Goal: Transaction & Acquisition: Purchase product/service

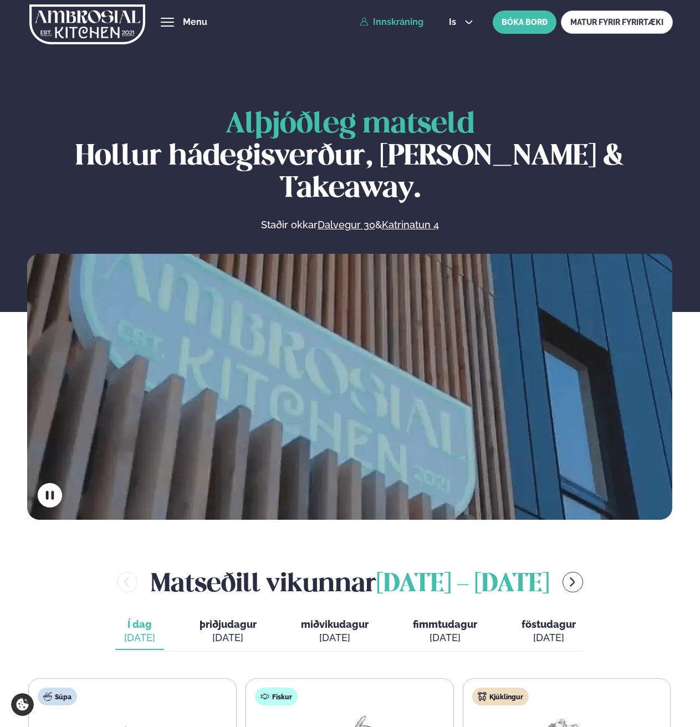
click at [409, 22] on link "Innskráning" at bounding box center [392, 22] width 64 height 10
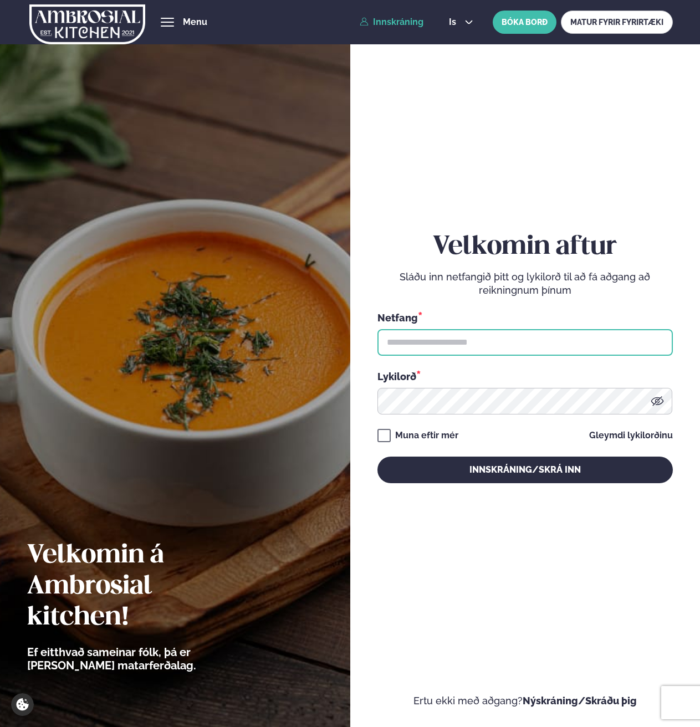
click at [411, 339] on input "text" at bounding box center [526, 342] width 296 height 27
type input "**********"
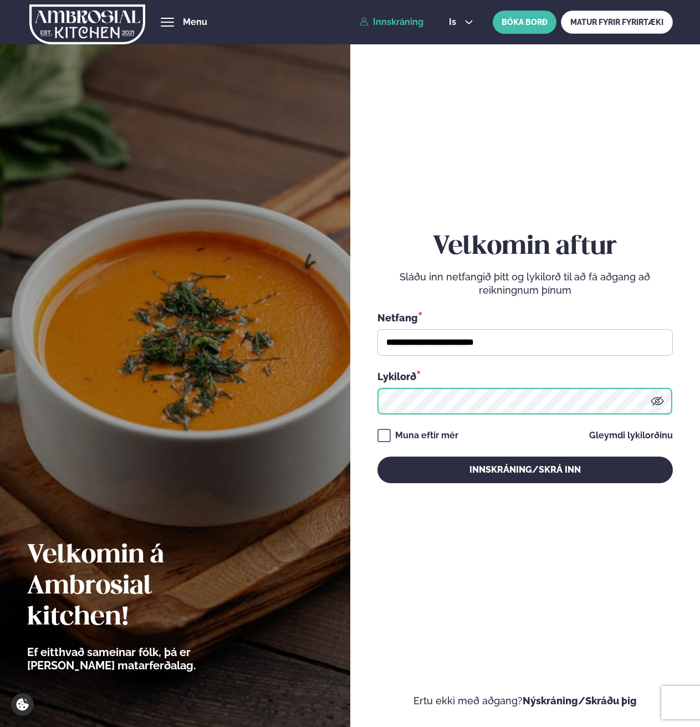
click at [378, 457] on button "Innskráning/Skrá inn" at bounding box center [526, 470] width 296 height 27
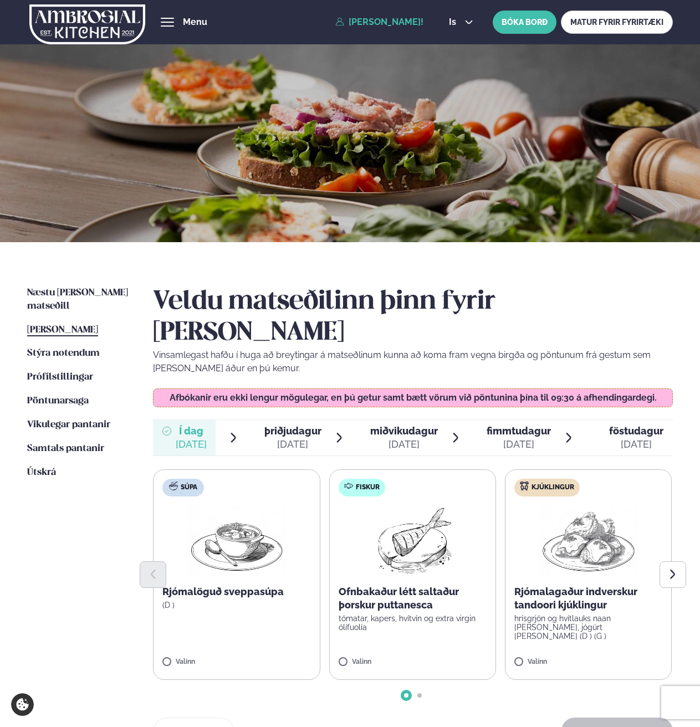
click at [379, 425] on span "miðvikudagur" at bounding box center [404, 431] width 68 height 12
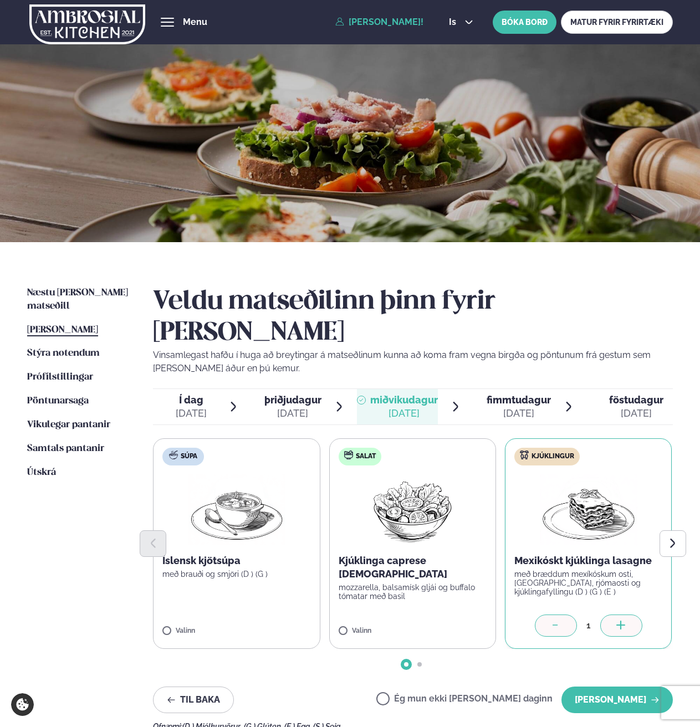
click at [618, 621] on icon at bounding box center [621, 626] width 11 height 11
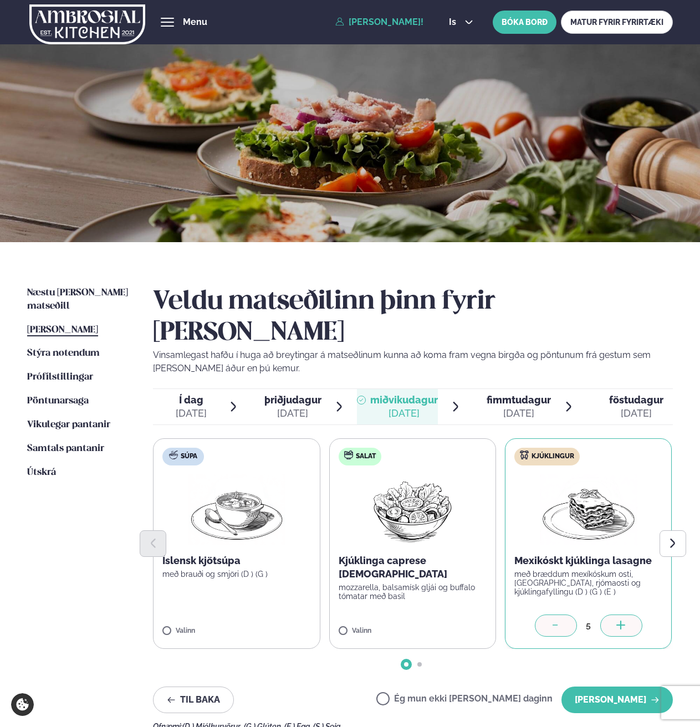
click at [618, 621] on icon at bounding box center [621, 626] width 11 height 11
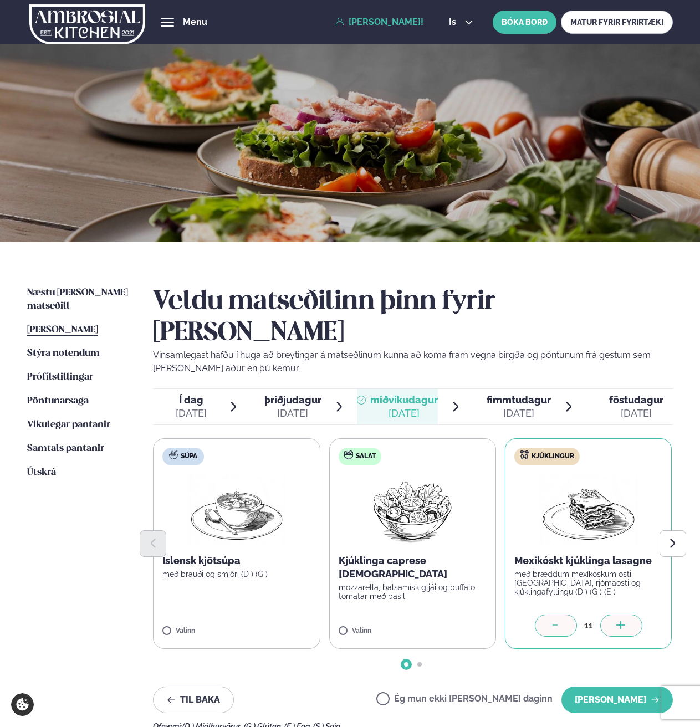
click at [618, 621] on icon at bounding box center [621, 626] width 11 height 11
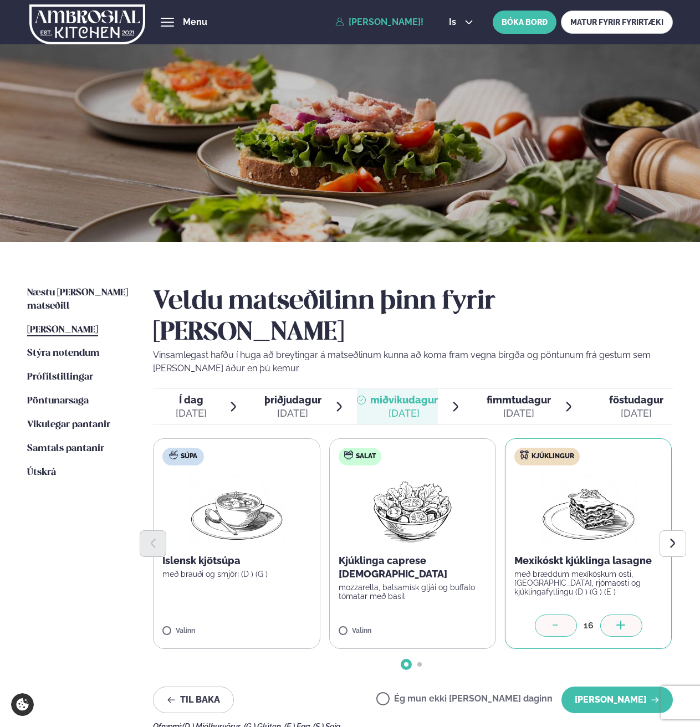
click at [618, 621] on icon at bounding box center [621, 626] width 11 height 11
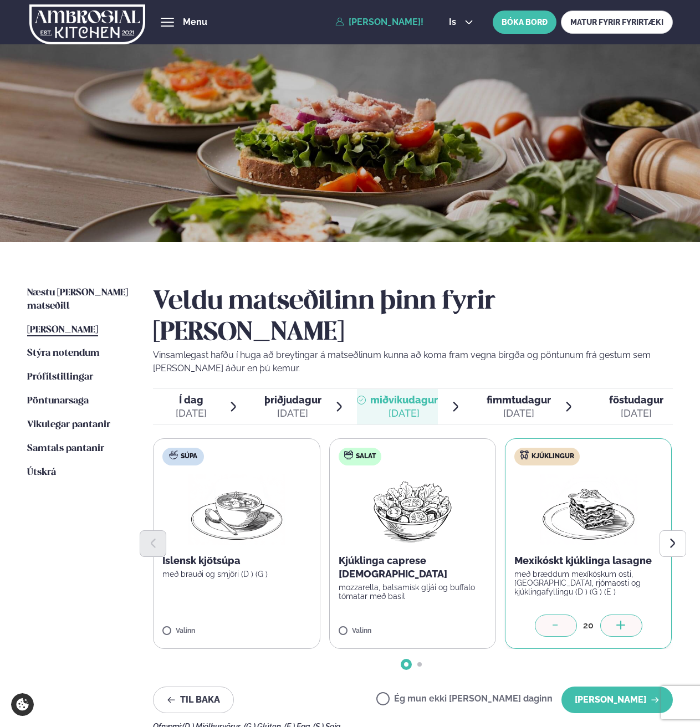
click at [618, 621] on icon at bounding box center [621, 626] width 11 height 11
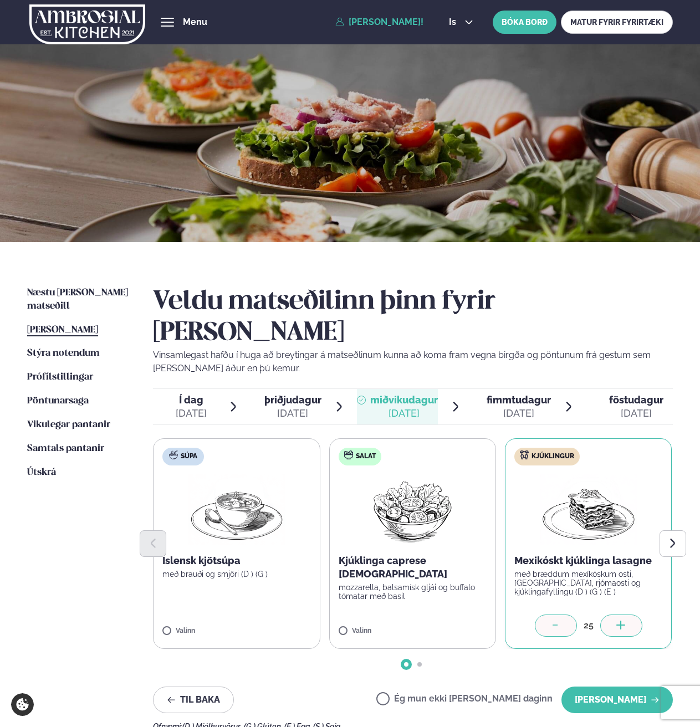
click at [618, 621] on icon at bounding box center [621, 626] width 11 height 11
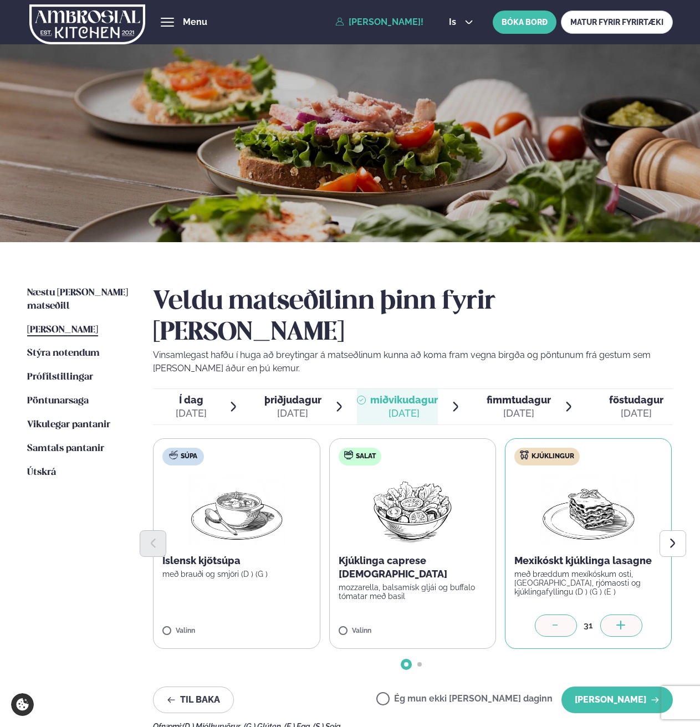
click at [618, 621] on icon at bounding box center [621, 626] width 11 height 11
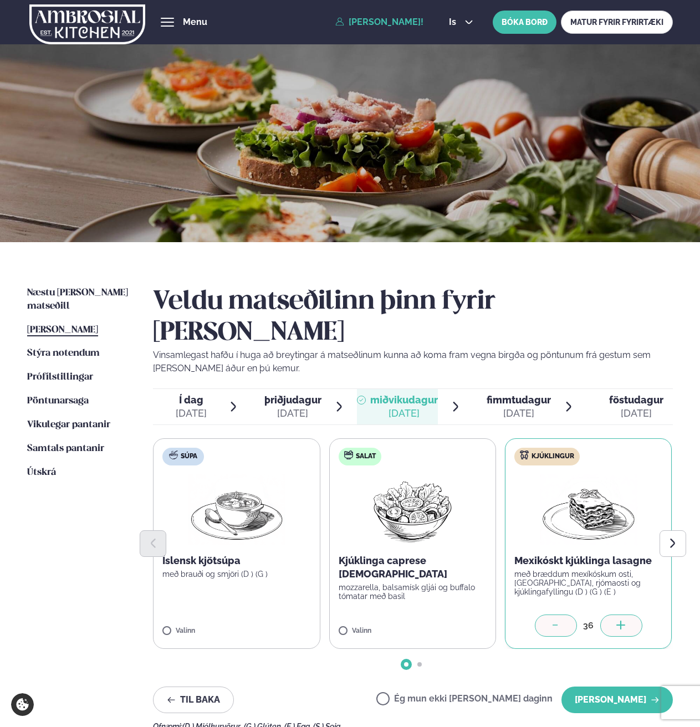
click at [618, 621] on icon at bounding box center [621, 626] width 11 height 11
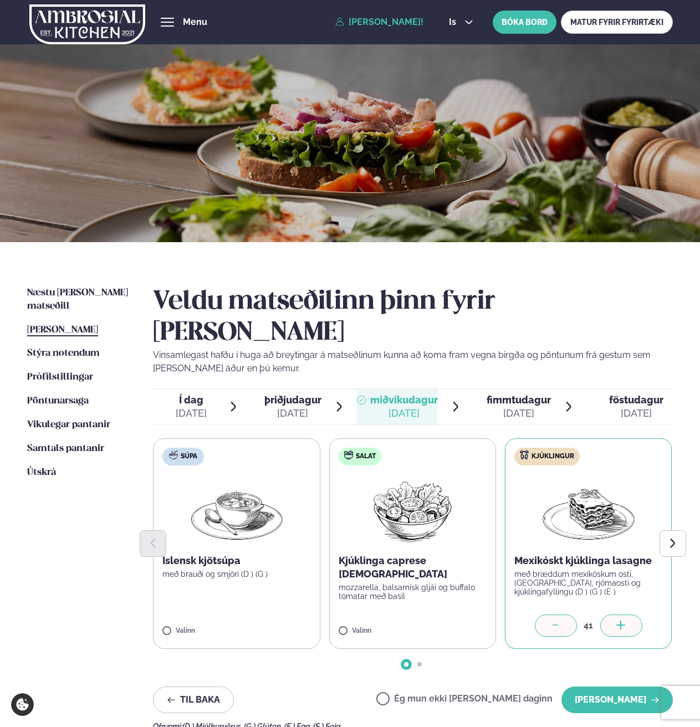
click at [618, 621] on icon at bounding box center [621, 626] width 11 height 11
click at [274, 621] on icon at bounding box center [269, 626] width 11 height 11
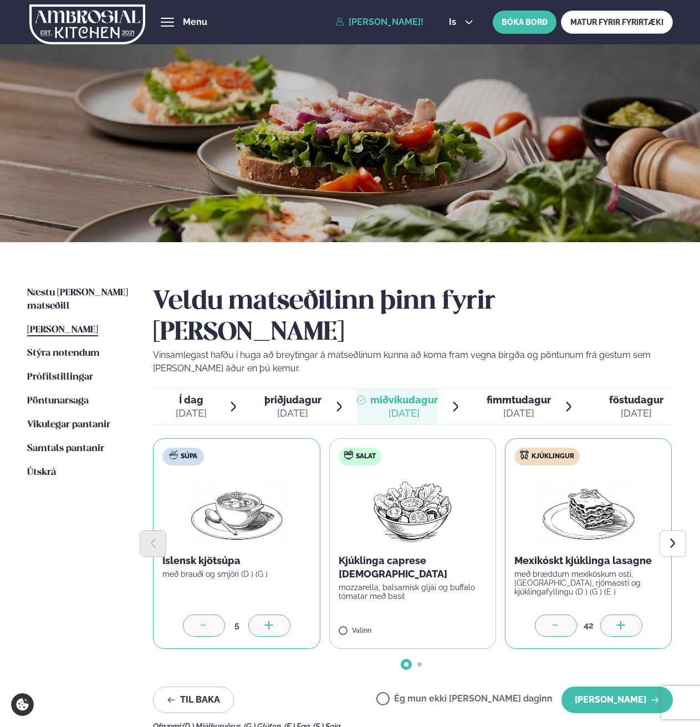
click at [274, 621] on icon at bounding box center [269, 626] width 11 height 11
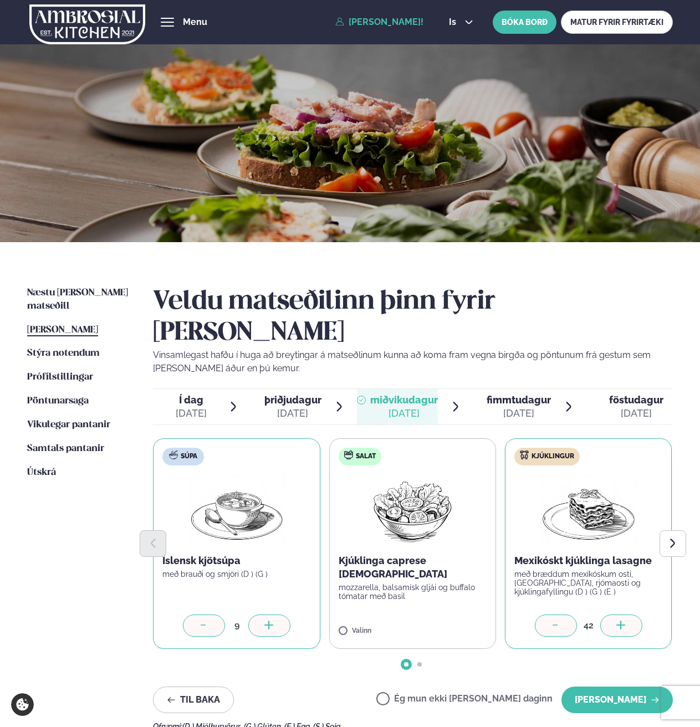
click at [274, 621] on icon at bounding box center [269, 626] width 11 height 11
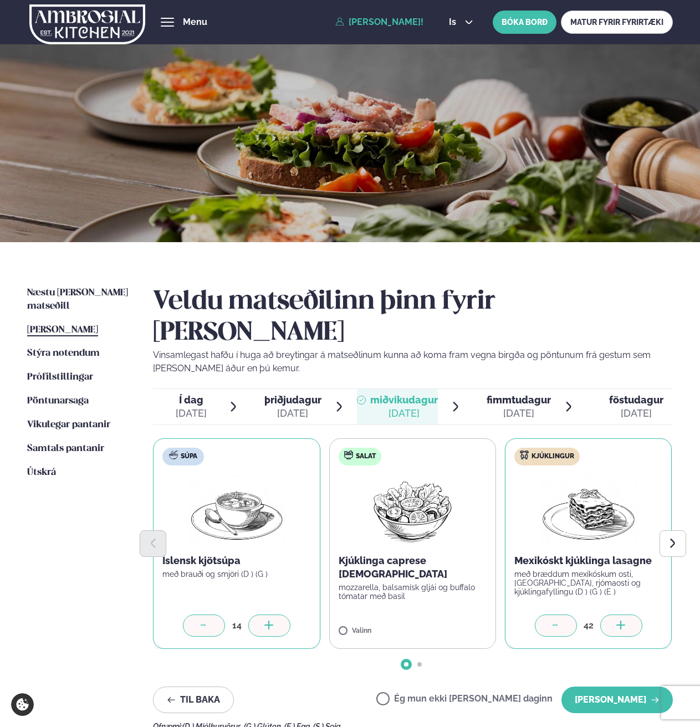
click at [274, 621] on icon at bounding box center [269, 626] width 11 height 11
click at [671, 538] on icon "Next slide" at bounding box center [673, 544] width 12 height 12
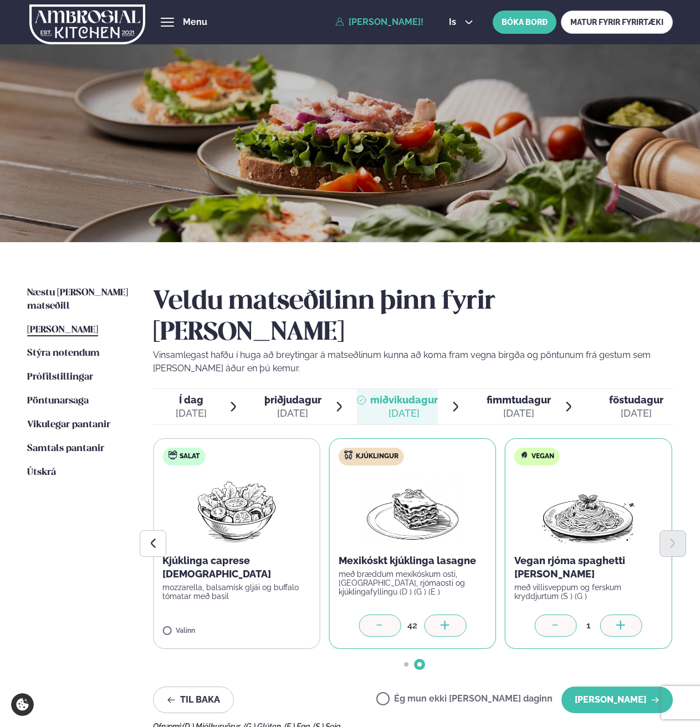
click at [614, 615] on div at bounding box center [621, 626] width 42 height 22
click at [604, 687] on button "[PERSON_NAME]" at bounding box center [617, 700] width 111 height 27
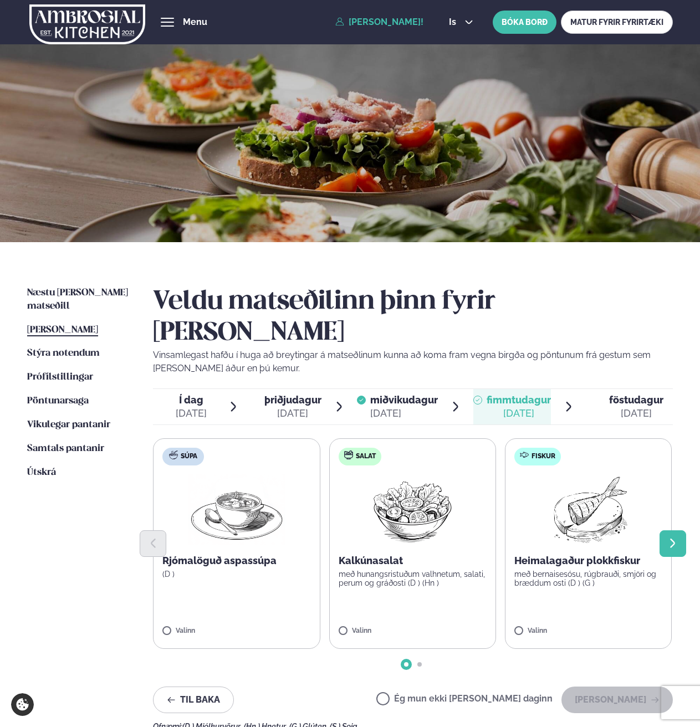
click at [674, 538] on icon "Next slide" at bounding box center [673, 544] width 12 height 12
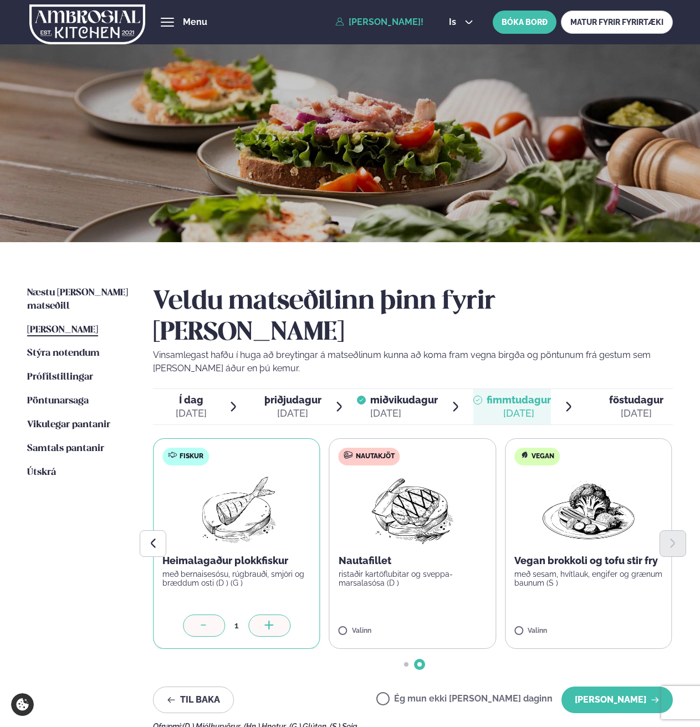
click at [281, 615] on div at bounding box center [269, 626] width 42 height 22
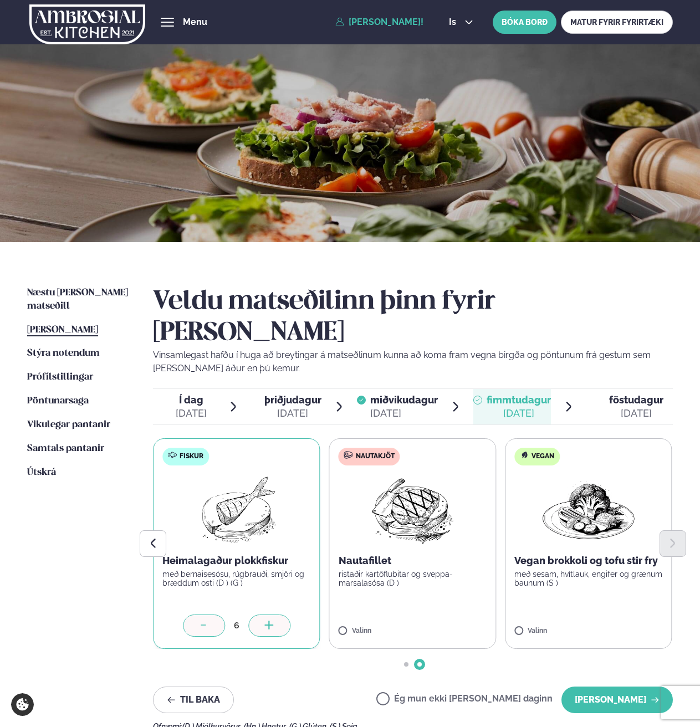
click at [281, 615] on div at bounding box center [269, 626] width 42 height 22
click at [437, 615] on div at bounding box center [445, 626] width 42 height 22
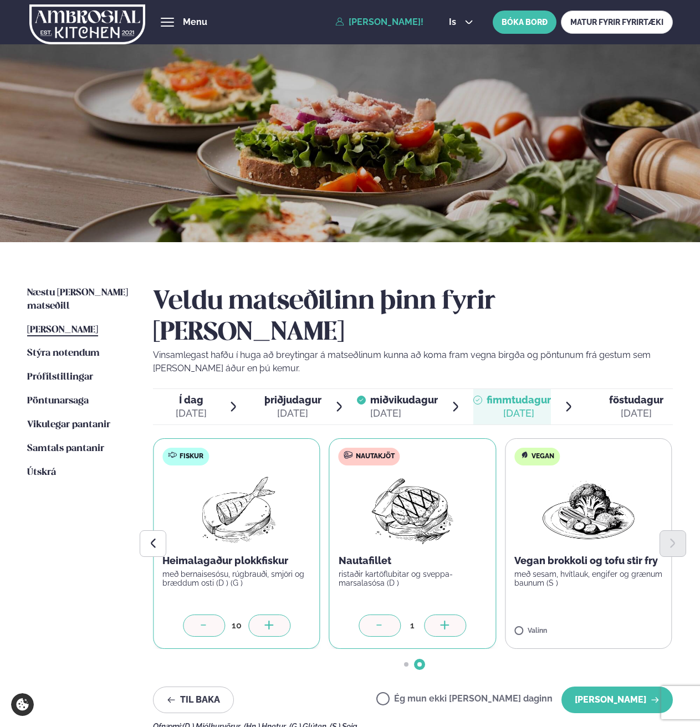
click at [437, 615] on div at bounding box center [445, 626] width 42 height 22
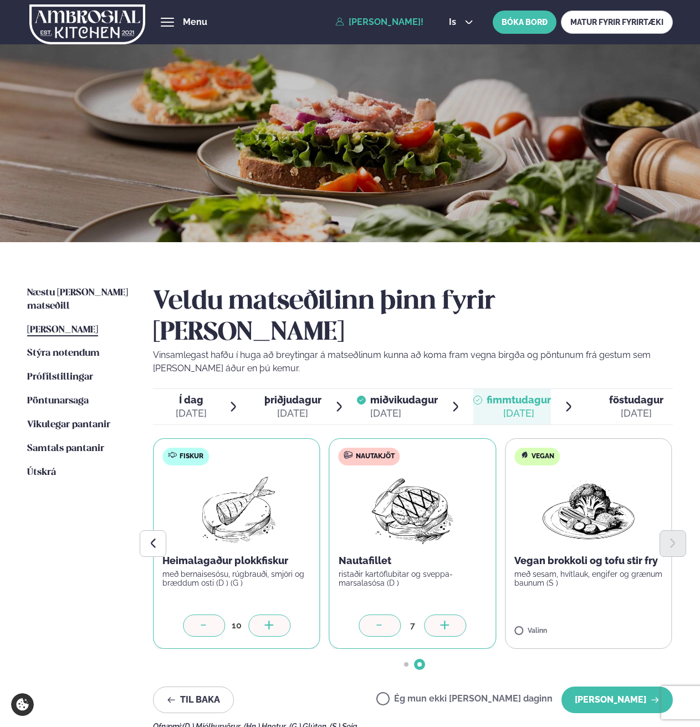
click at [437, 615] on div at bounding box center [445, 626] width 42 height 22
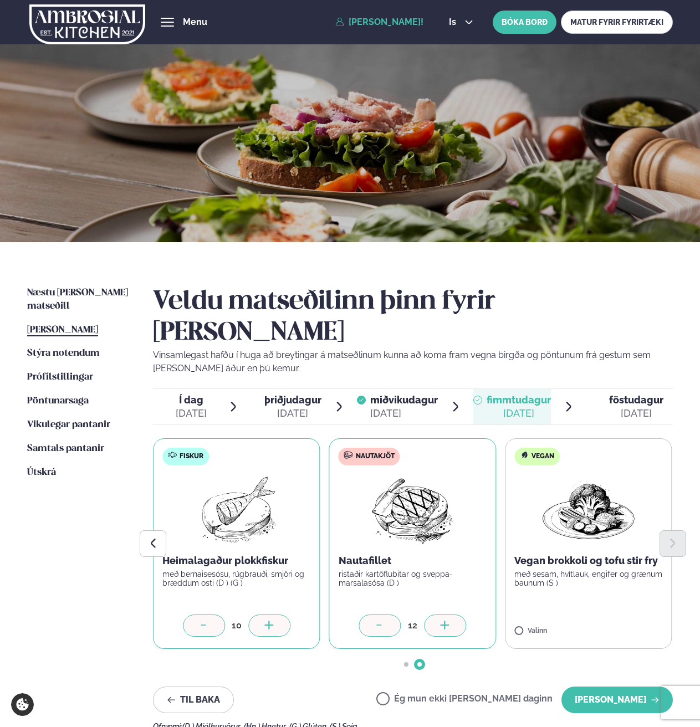
click at [437, 615] on div at bounding box center [445, 626] width 42 height 22
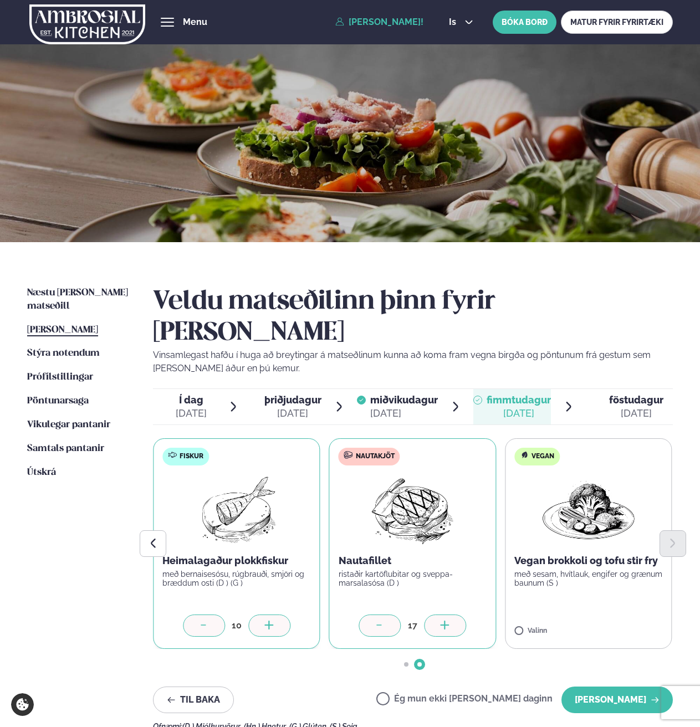
click at [437, 615] on div at bounding box center [445, 626] width 42 height 22
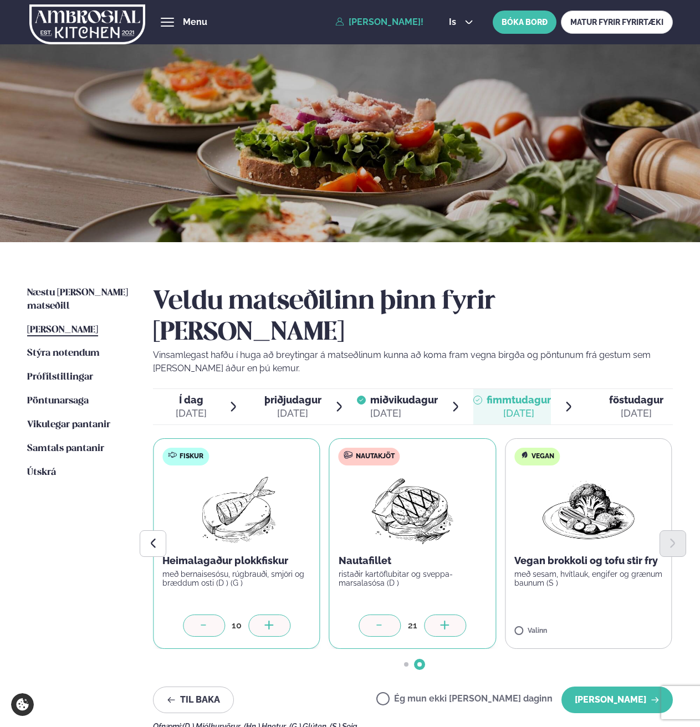
click at [437, 615] on div at bounding box center [445, 626] width 42 height 22
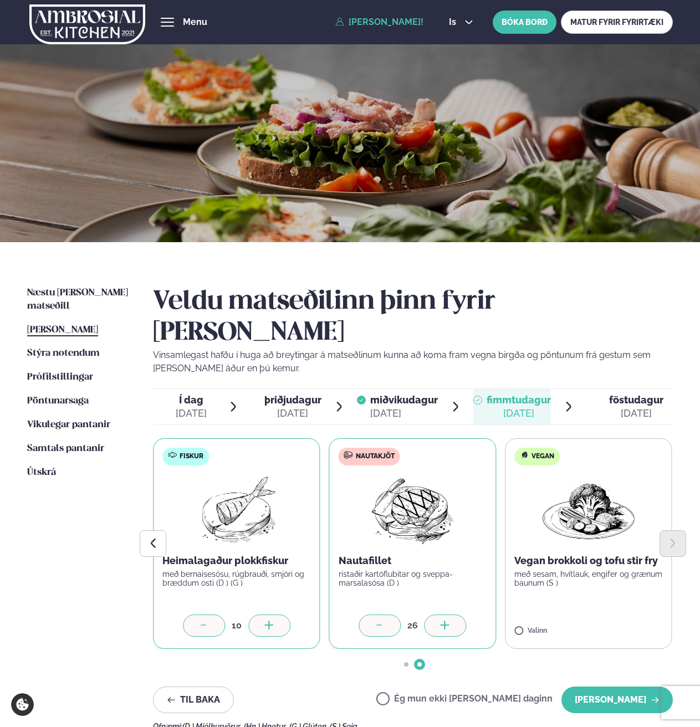
click at [437, 615] on div at bounding box center [445, 626] width 42 height 22
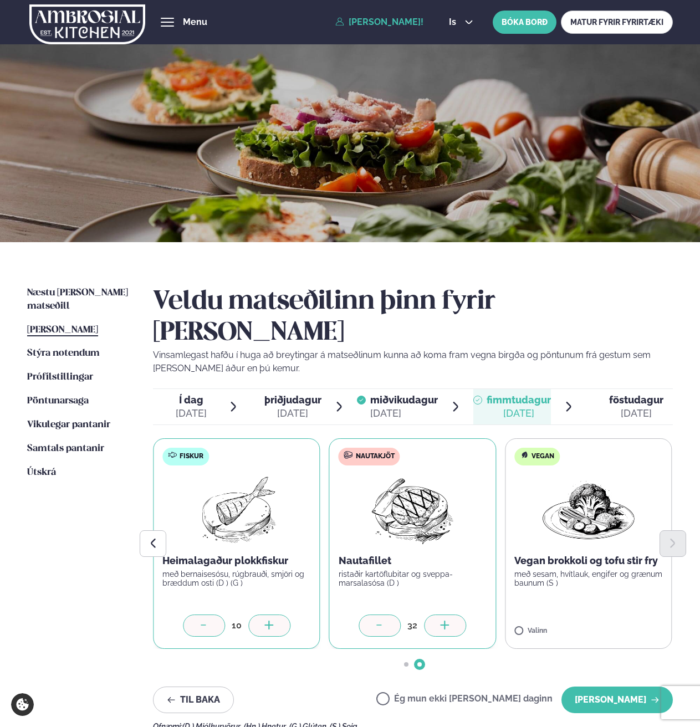
click at [437, 615] on div at bounding box center [445, 626] width 42 height 22
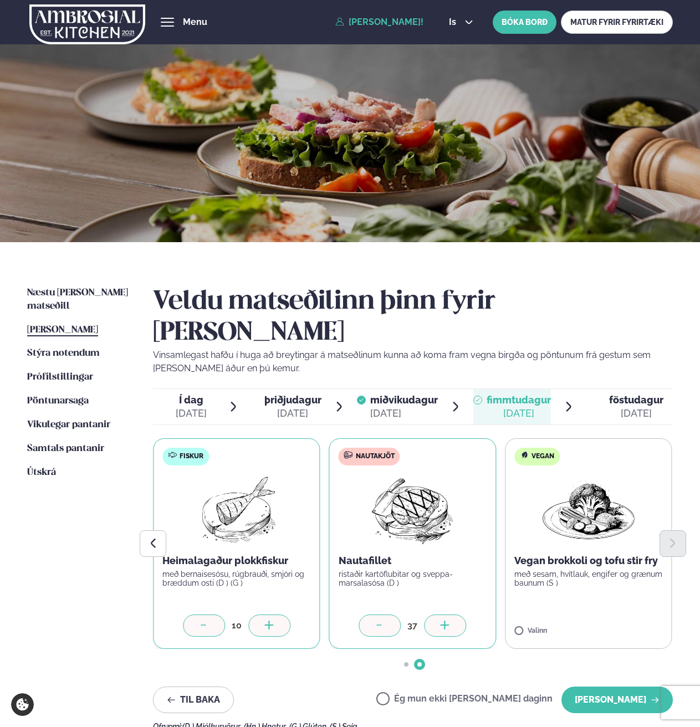
click at [437, 615] on div at bounding box center [445, 626] width 42 height 22
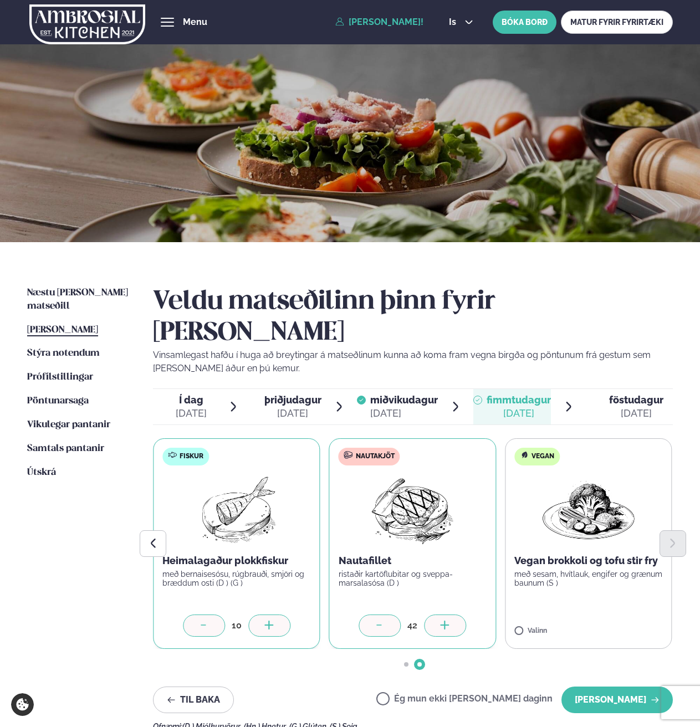
click at [437, 615] on div at bounding box center [445, 626] width 42 height 22
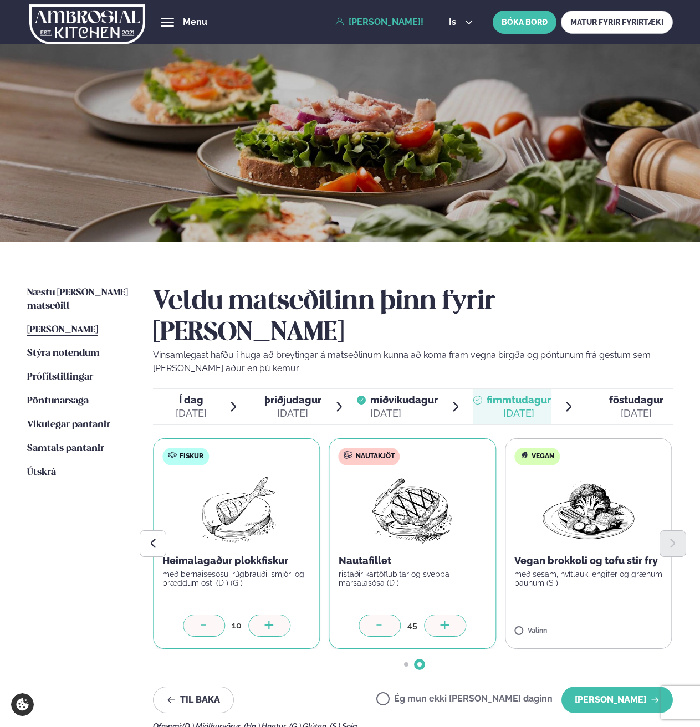
click at [437, 615] on div at bounding box center [445, 626] width 42 height 22
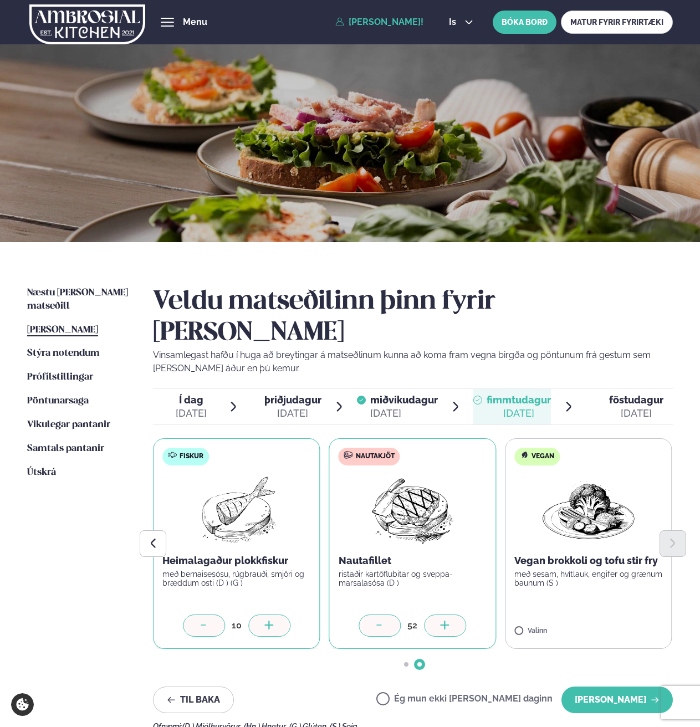
click at [437, 615] on div at bounding box center [445, 626] width 42 height 22
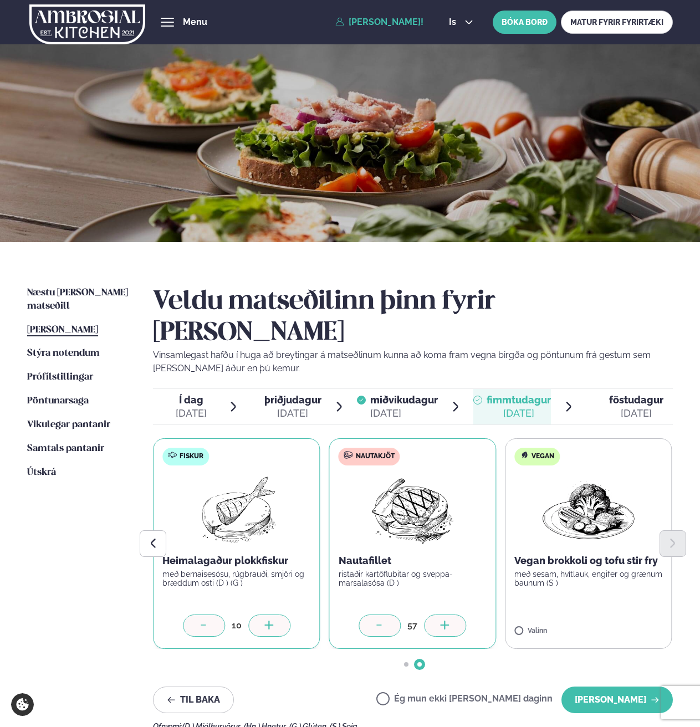
click at [437, 615] on div at bounding box center [445, 626] width 42 height 22
click at [631, 615] on div at bounding box center [621, 626] width 42 height 22
click at [599, 687] on button "[PERSON_NAME]" at bounding box center [617, 700] width 111 height 27
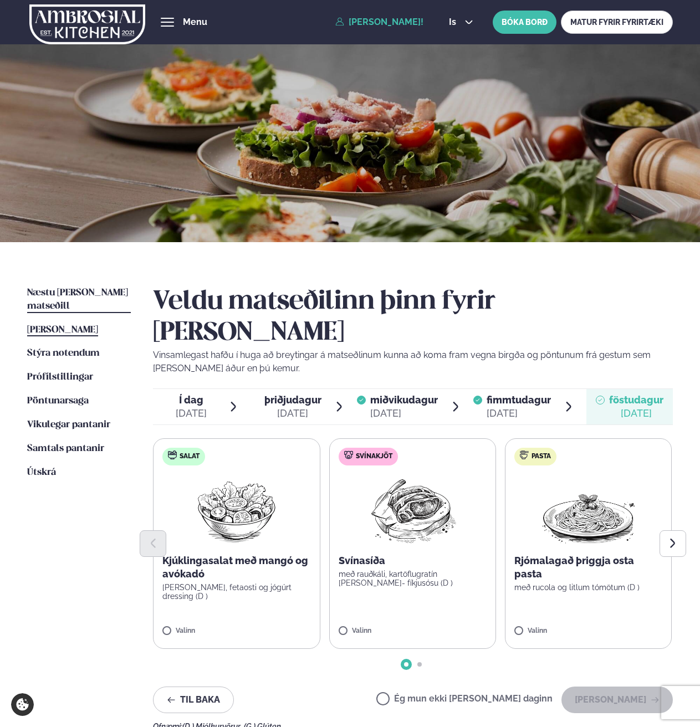
click at [66, 291] on span "Næstu [PERSON_NAME] matseðill" at bounding box center [77, 299] width 101 height 23
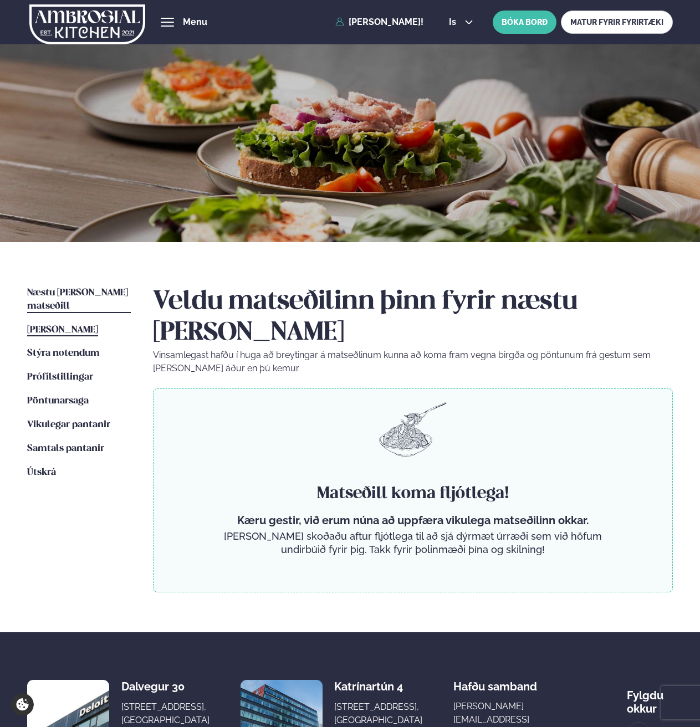
click at [72, 325] on span "[PERSON_NAME]" at bounding box center [62, 329] width 71 height 9
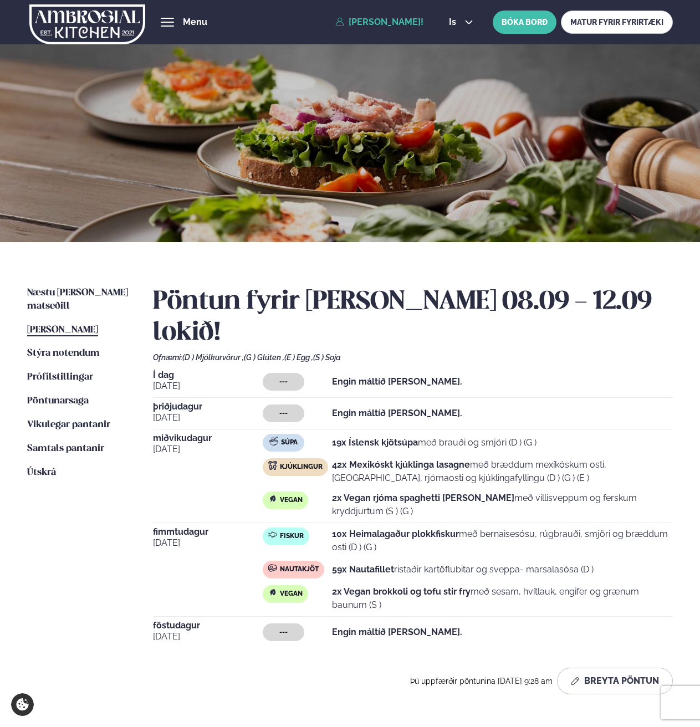
click at [64, 308] on ul "Næstu [PERSON_NAME] matseðill Næsta vika [PERSON_NAME] matseðill Þessa [PERSON_…" at bounding box center [79, 495] width 104 height 417
click at [65, 295] on span "Næstu [PERSON_NAME] matseðill" at bounding box center [77, 299] width 101 height 23
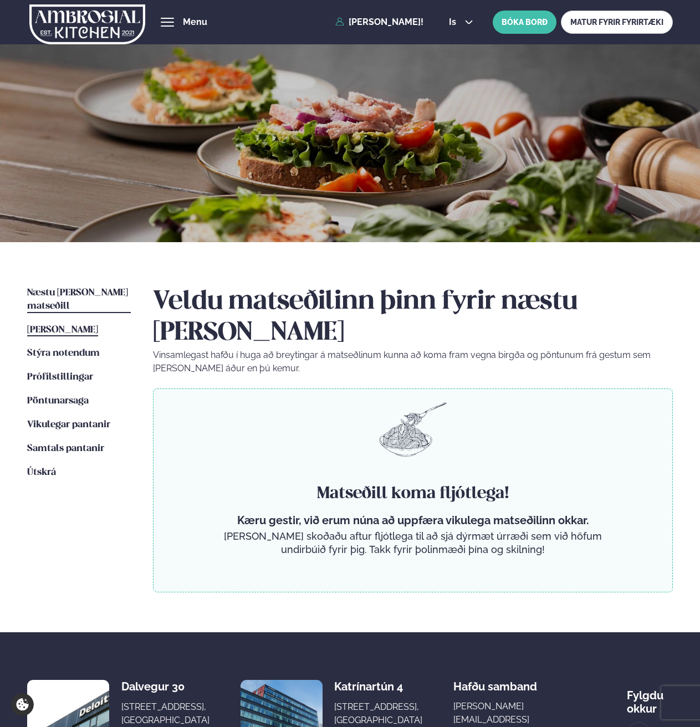
click at [63, 325] on span "[PERSON_NAME]" at bounding box center [62, 329] width 71 height 9
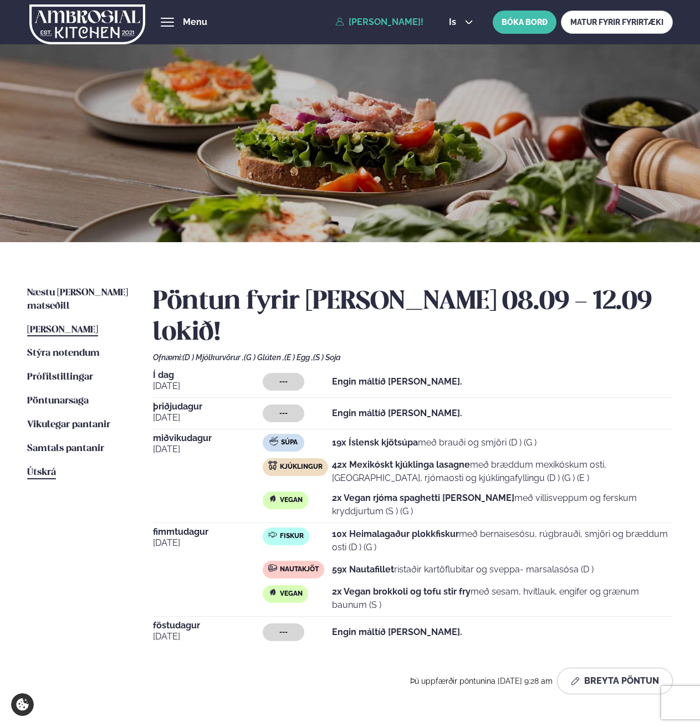
click at [51, 468] on span "Útskrá" at bounding box center [41, 472] width 29 height 9
